Goal: Book appointment/travel/reservation

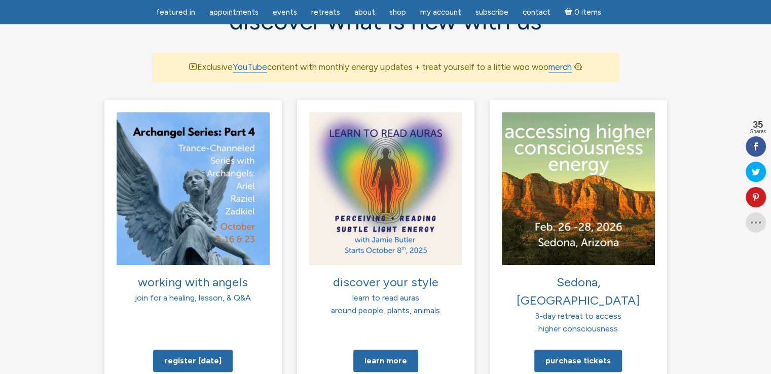
scroll to position [689, 0]
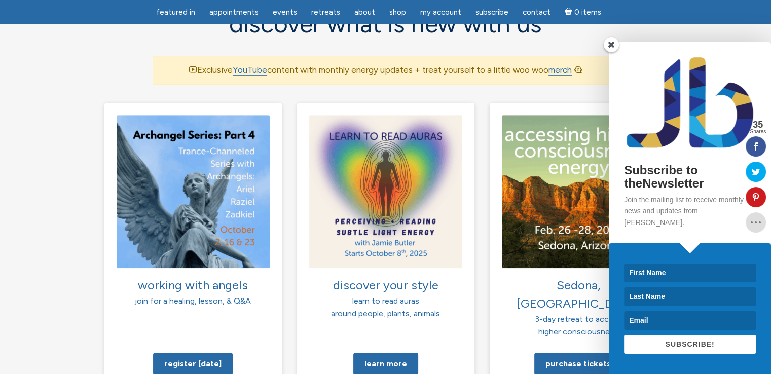
click at [566, 319] on div "Subscribe to theNewsletter Join the mailing list to receive monthly news and up…" at bounding box center [651, 208] width 239 height 332
click at [587, 197] on div "Subscribe to theNewsletter Join the mailing list to receive monthly news and up…" at bounding box center [651, 208] width 239 height 332
click at [615, 52] on span at bounding box center [611, 44] width 15 height 15
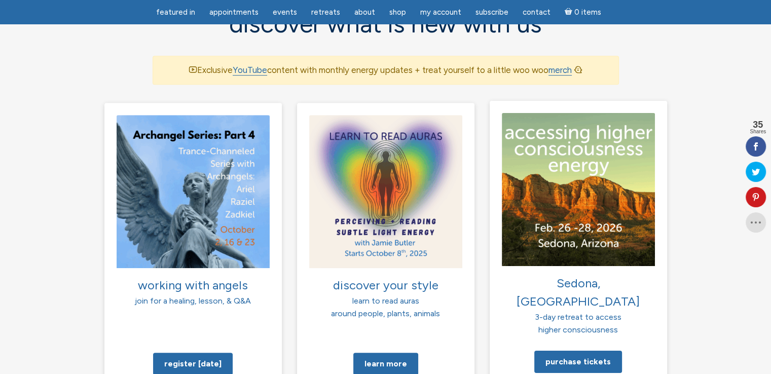
click at [559, 173] on img at bounding box center [578, 189] width 153 height 153
click at [567, 350] on link "Purchase tickets" at bounding box center [579, 361] width 88 height 22
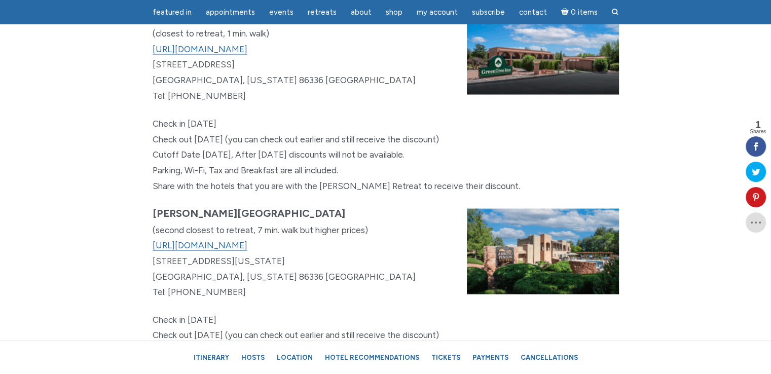
scroll to position [5899, 0]
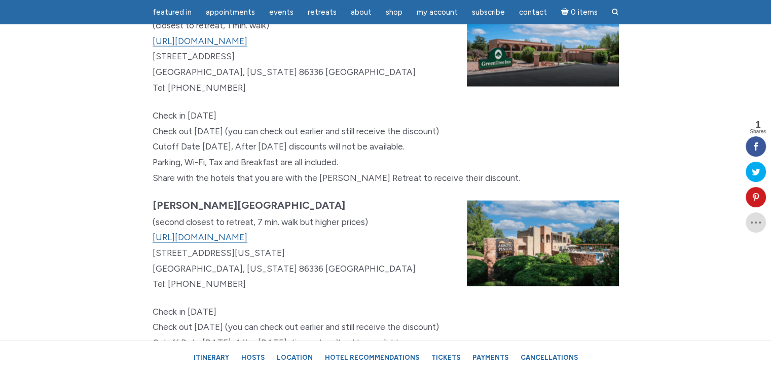
click at [569, 268] on img "main" at bounding box center [543, 244] width 152 height 86
click at [180, 243] on link "https://www.arroyopinion.com" at bounding box center [200, 237] width 95 height 11
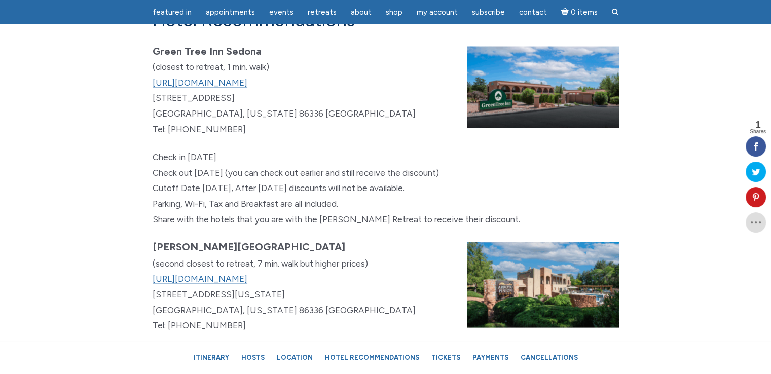
scroll to position [5849, 0]
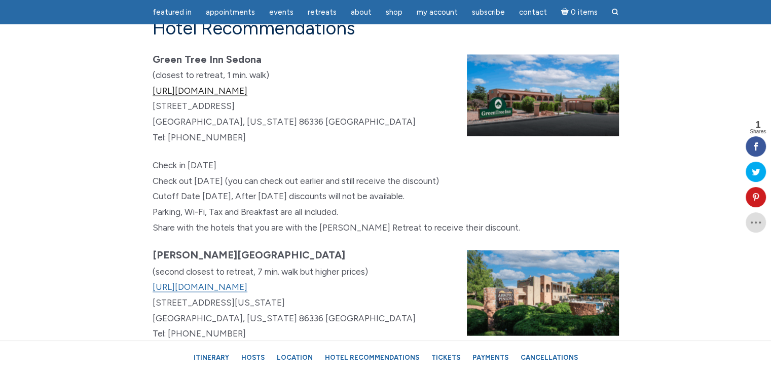
click at [213, 96] on link "https://www.greentreesedona.com" at bounding box center [200, 91] width 95 height 11
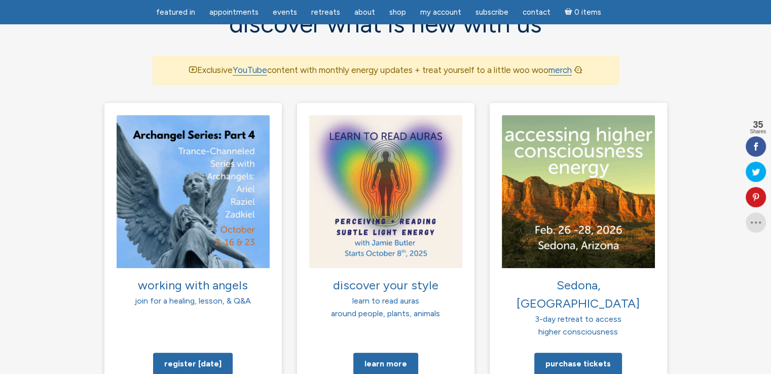
scroll to position [689, 0]
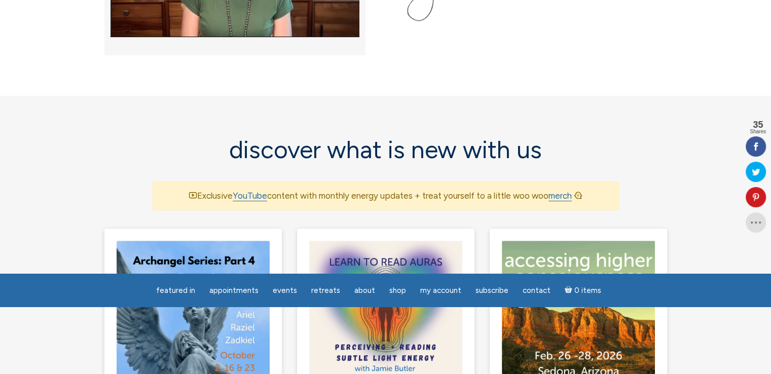
scroll to position [0, 0]
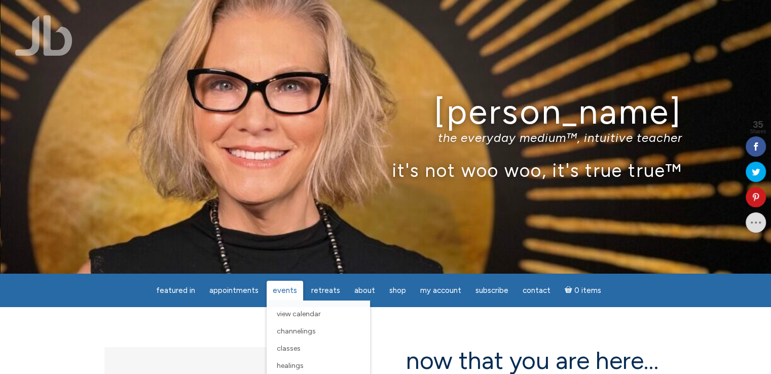
click at [280, 286] on span "Events" at bounding box center [285, 290] width 24 height 9
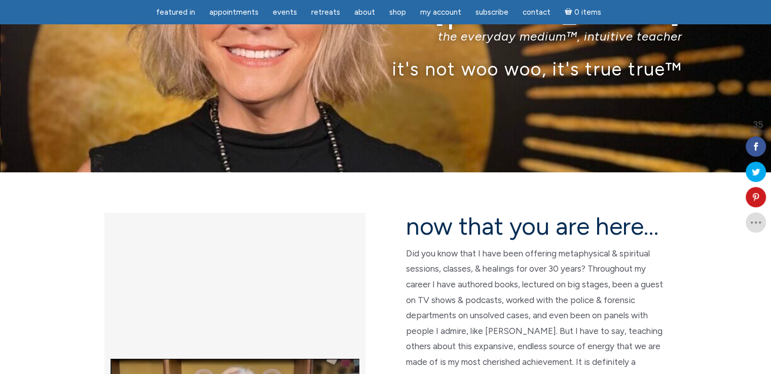
scroll to position [87, 0]
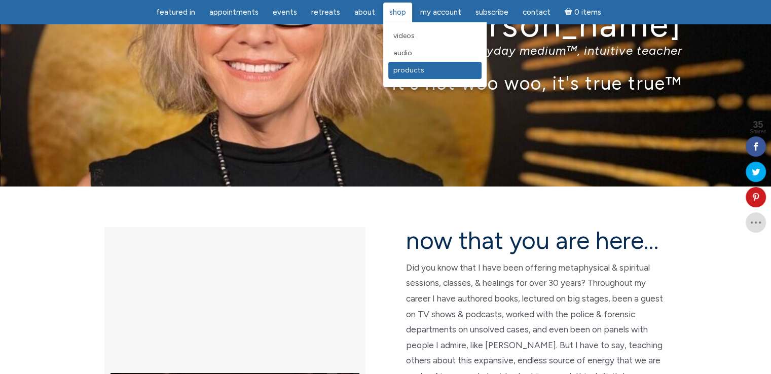
click at [399, 72] on span "Products" at bounding box center [409, 70] width 31 height 9
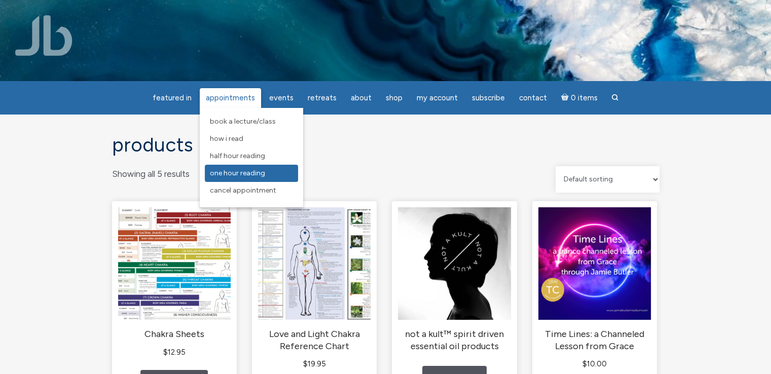
click at [228, 171] on span "One Hour Reading" at bounding box center [237, 173] width 55 height 9
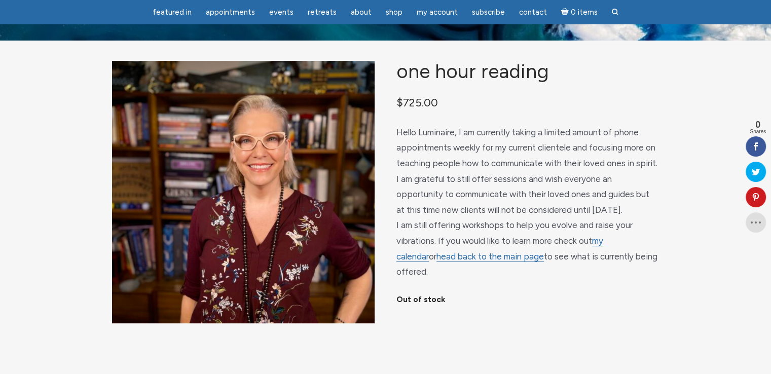
scroll to position [37, 0]
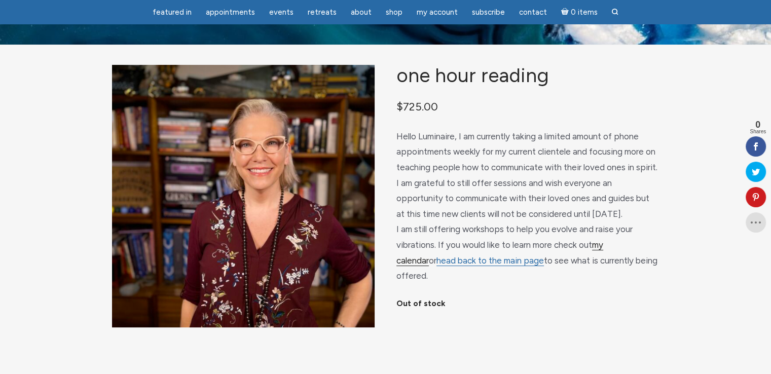
click at [604, 260] on link "my calendar" at bounding box center [500, 253] width 207 height 26
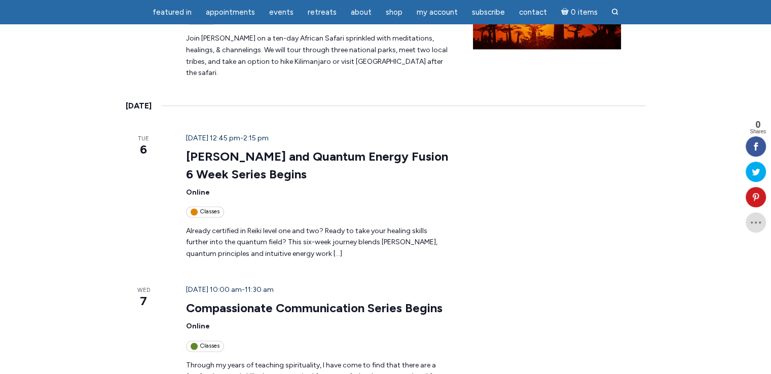
scroll to position [1359, 0]
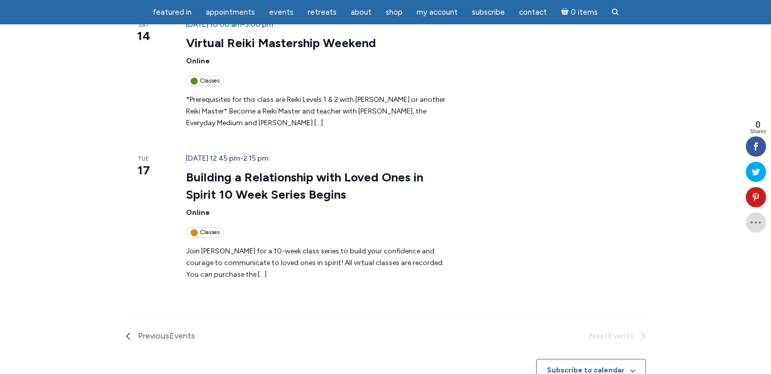
scroll to position [438, 0]
